Goal: Find specific page/section: Find specific page/section

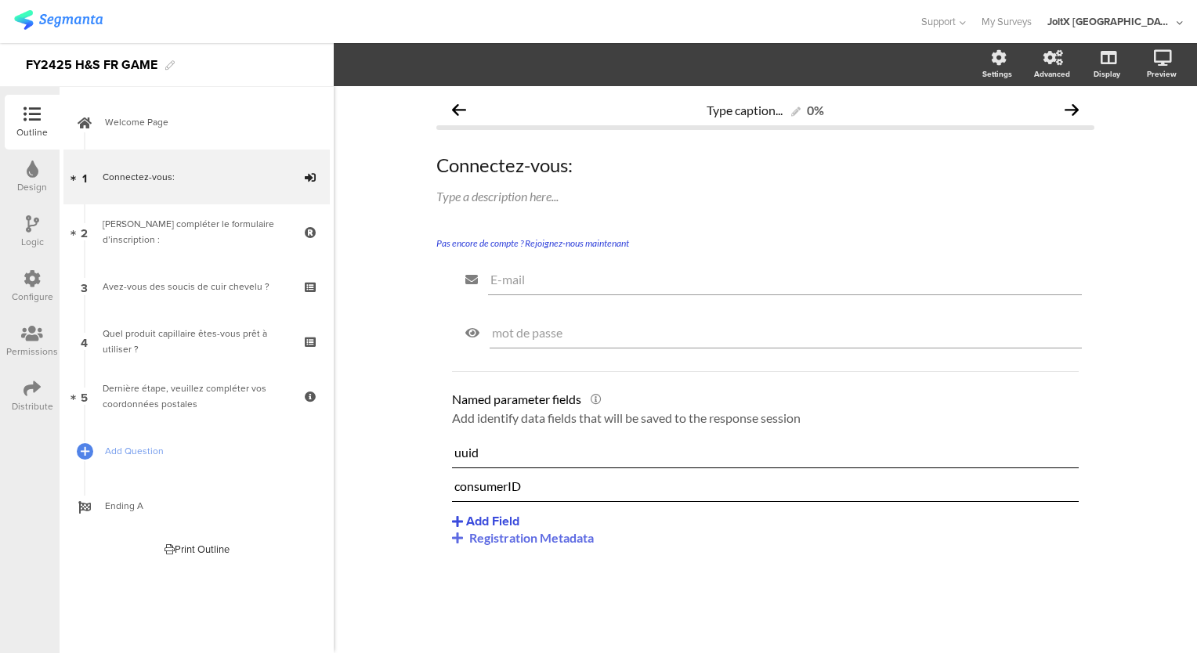
click at [69, 20] on img at bounding box center [58, 20] width 88 height 20
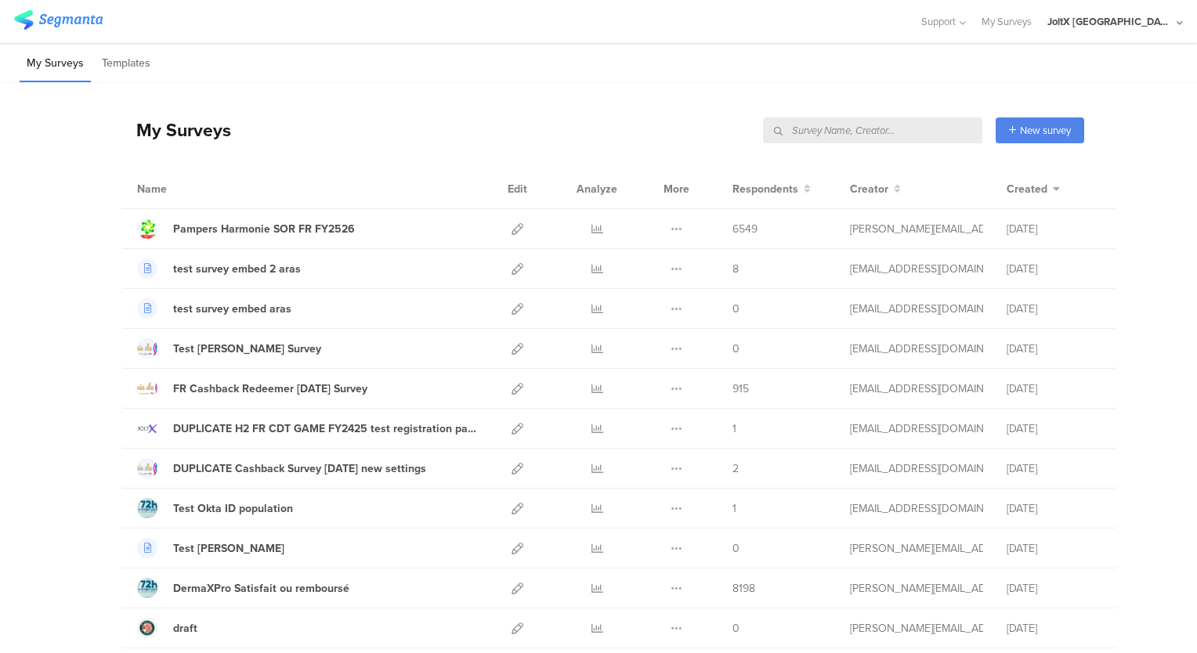
click at [907, 133] on input "text" at bounding box center [872, 130] width 219 height 26
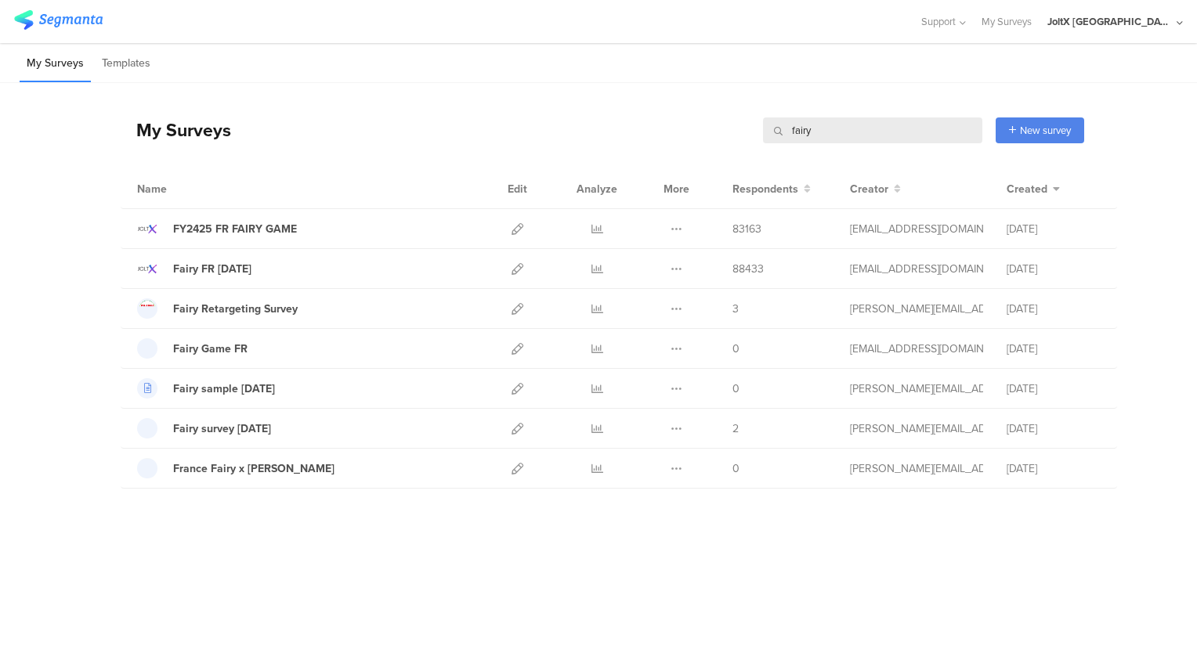
type input "fairy"
